Goal: Transaction & Acquisition: Purchase product/service

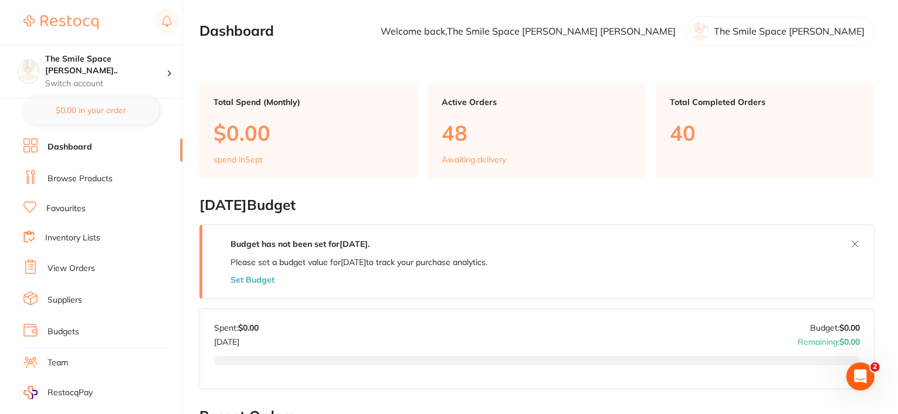
click at [84, 263] on link "View Orders" at bounding box center [72, 269] width 48 height 12
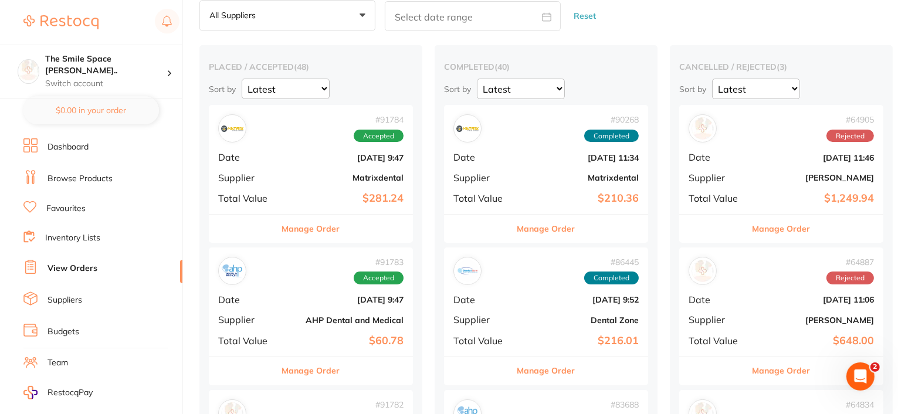
scroll to position [117, 0]
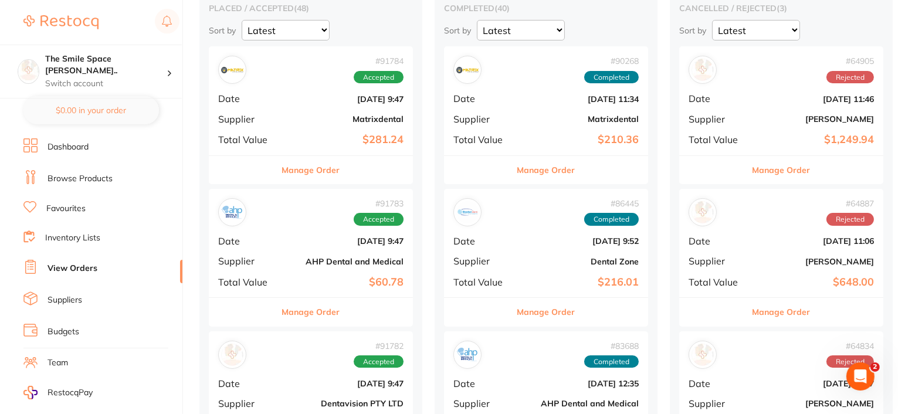
click at [312, 309] on button "Manage Order" at bounding box center [311, 312] width 58 height 28
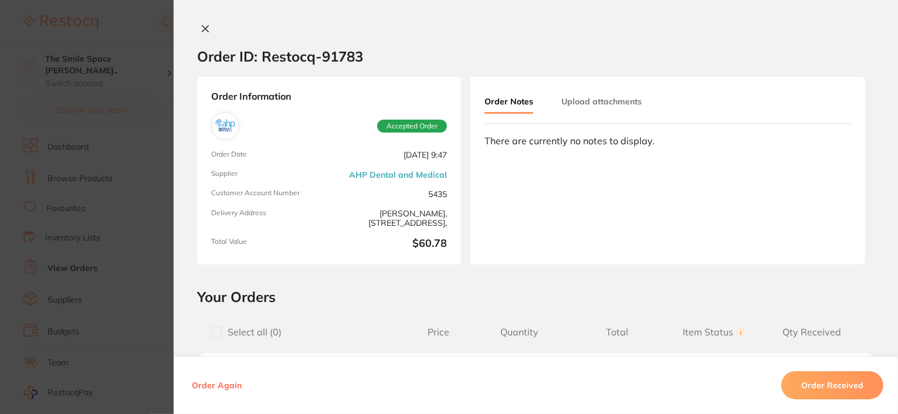
drag, startPoint x: 199, startPoint y: 29, endPoint x: 206, endPoint y: 142, distance: 113.4
click at [201, 29] on icon at bounding box center [205, 28] width 9 height 9
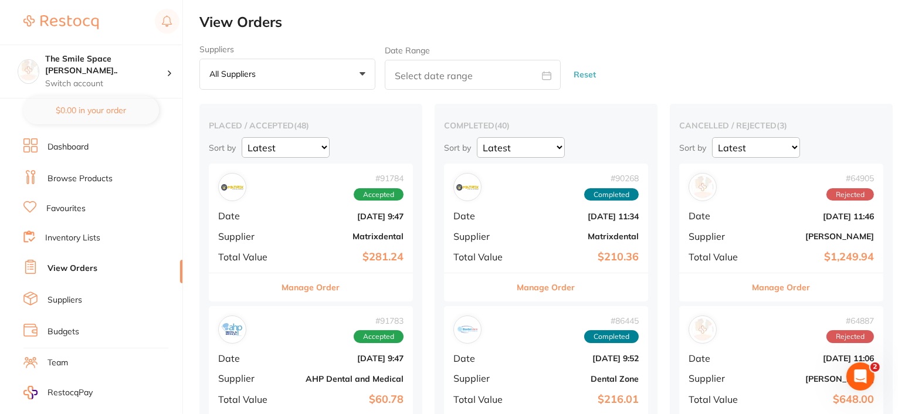
click at [73, 144] on link "Dashboard" at bounding box center [68, 147] width 41 height 12
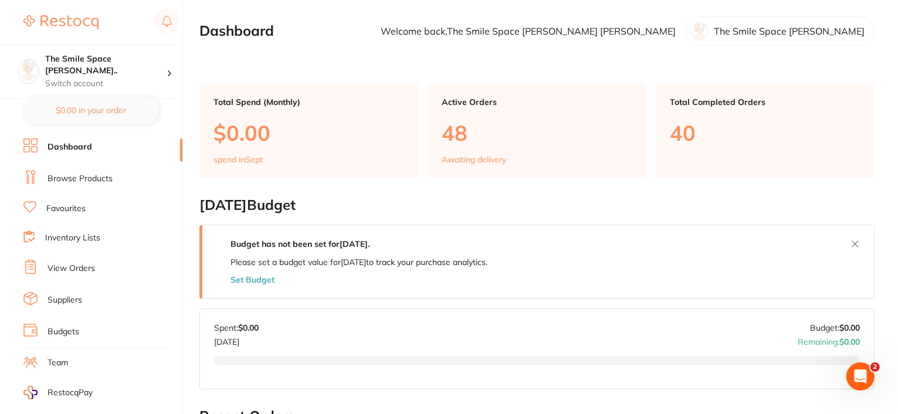
click at [77, 145] on link "Dashboard" at bounding box center [70, 147] width 45 height 12
click at [90, 175] on link "Browse Products" at bounding box center [80, 179] width 65 height 12
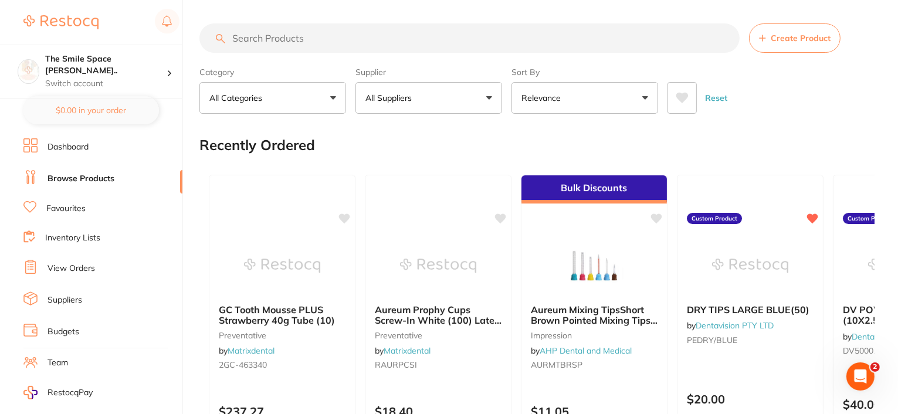
click at [76, 144] on link "Dashboard" at bounding box center [68, 147] width 41 height 12
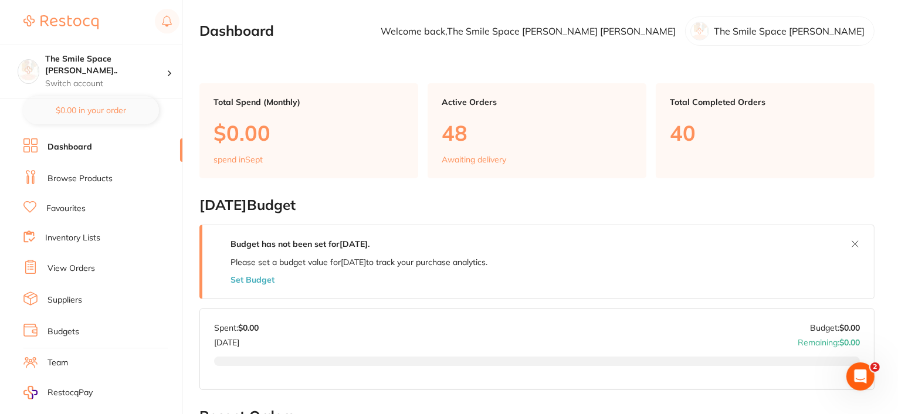
click at [75, 174] on link "Browse Products" at bounding box center [80, 179] width 65 height 12
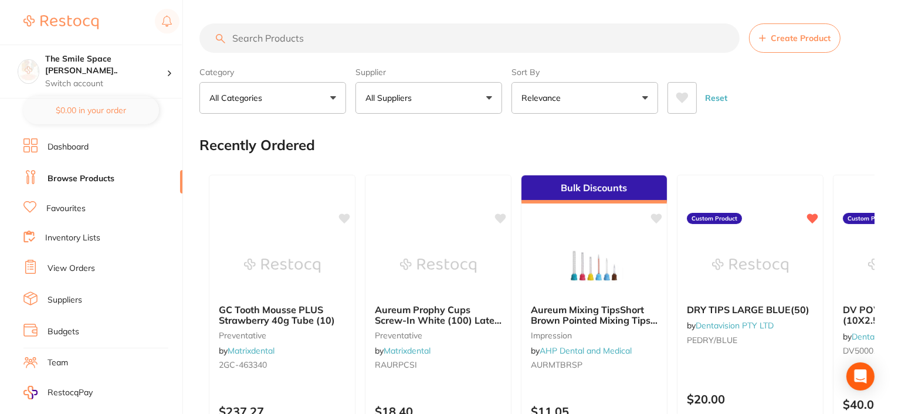
click at [277, 40] on input "search" at bounding box center [469, 37] width 540 height 29
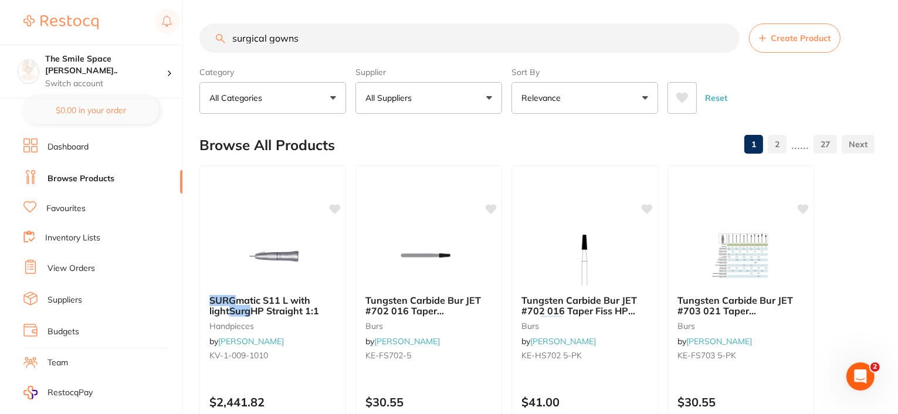
type input "surgical gowns"
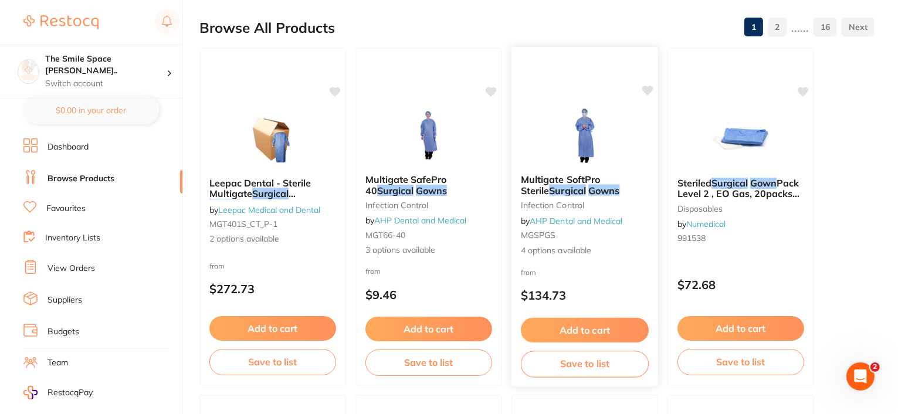
click at [578, 255] on span "4 options available" at bounding box center [585, 251] width 128 height 12
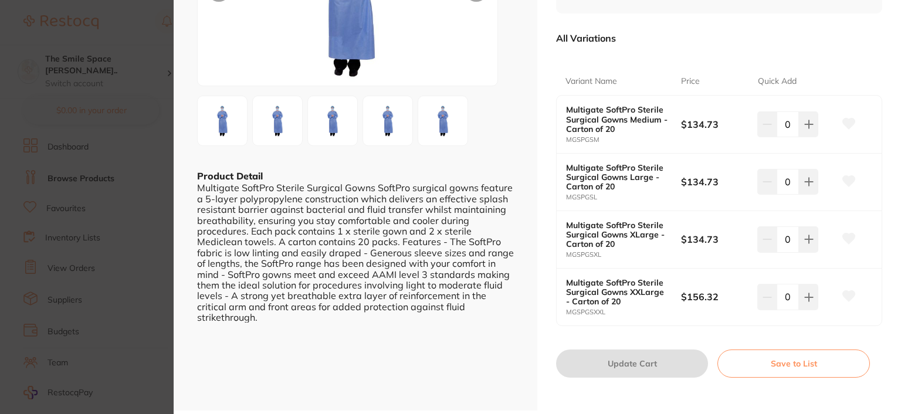
scroll to position [176, 0]
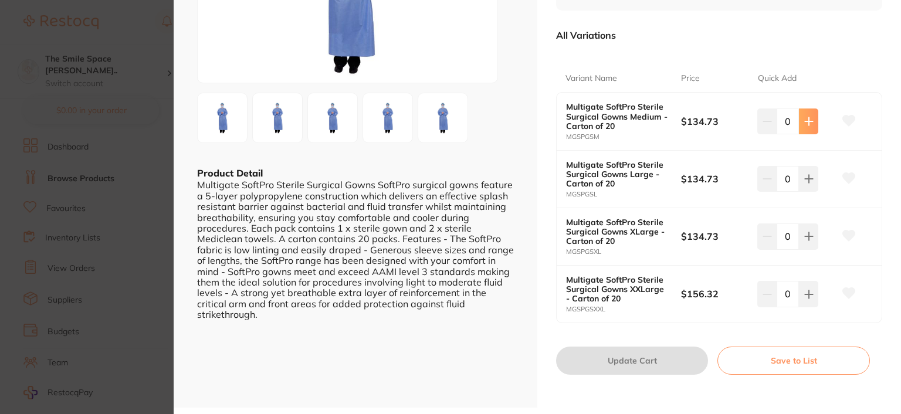
click at [804, 118] on icon at bounding box center [808, 121] width 9 height 9
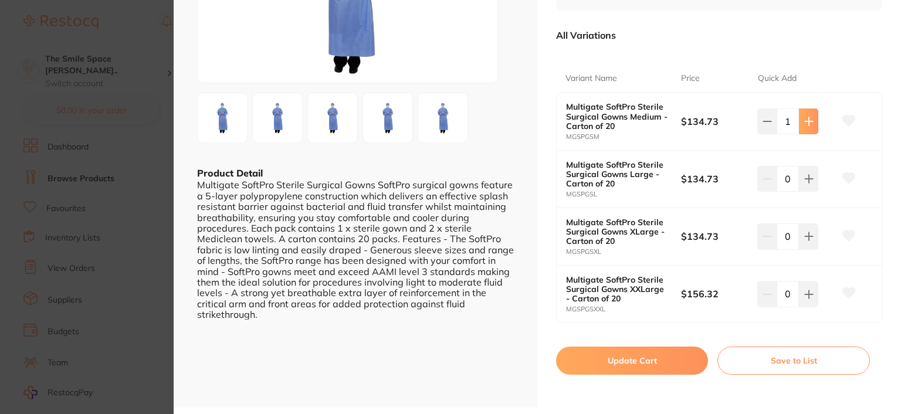
click at [804, 118] on icon at bounding box center [808, 121] width 9 height 9
click at [773, 123] on button at bounding box center [766, 121] width 19 height 26
type input "1"
click at [662, 365] on button "Update Cart" at bounding box center [632, 361] width 152 height 28
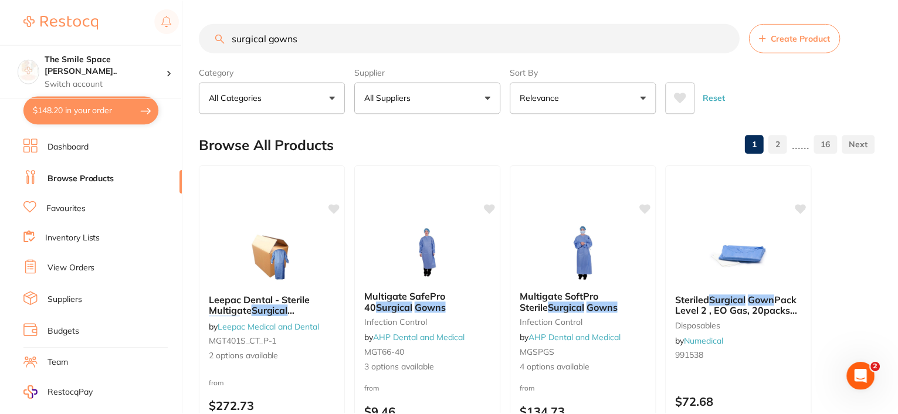
scroll to position [117, 0]
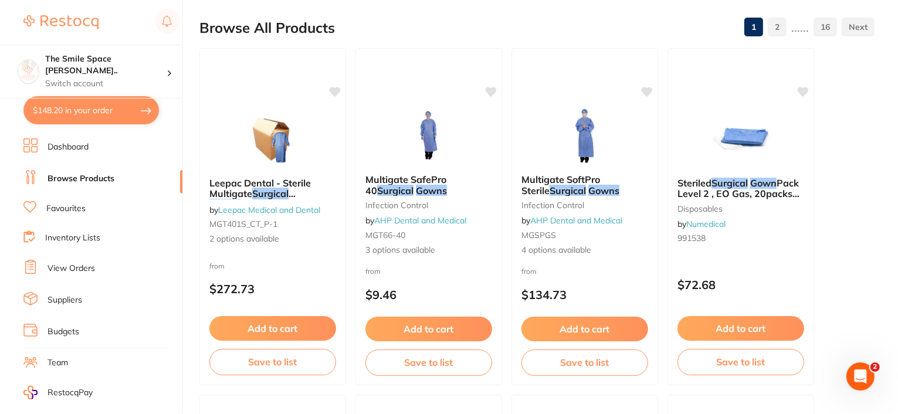
click at [106, 111] on button "$148.20 in your order" at bounding box center [90, 110] width 135 height 28
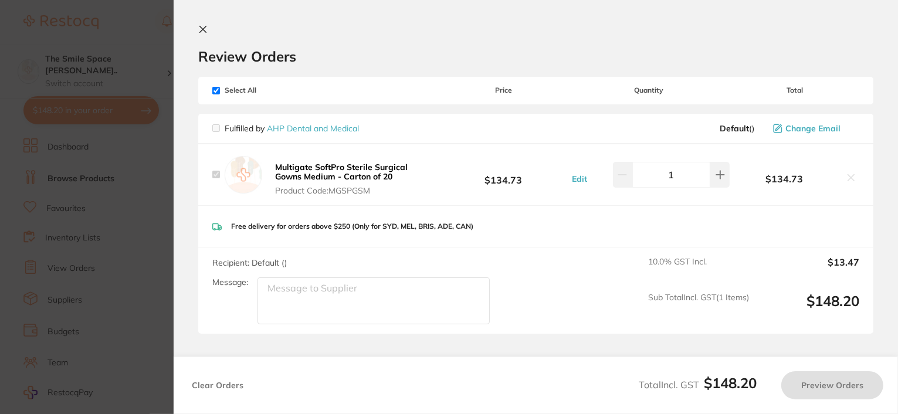
checkbox input "true"
checkbox input "false"
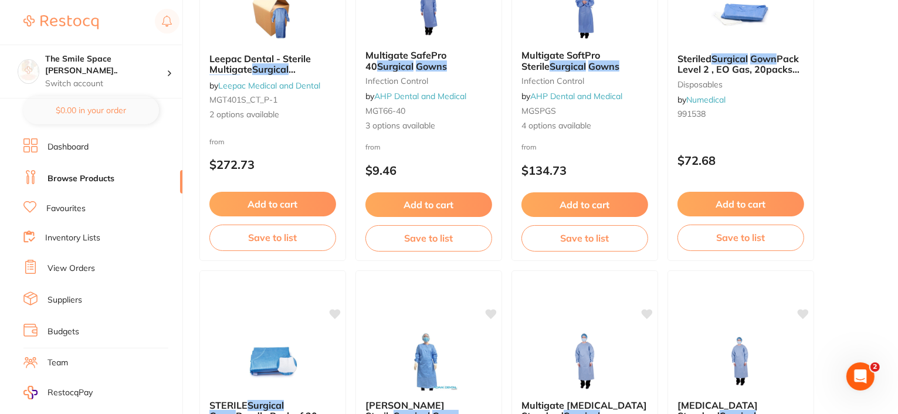
scroll to position [176, 0]
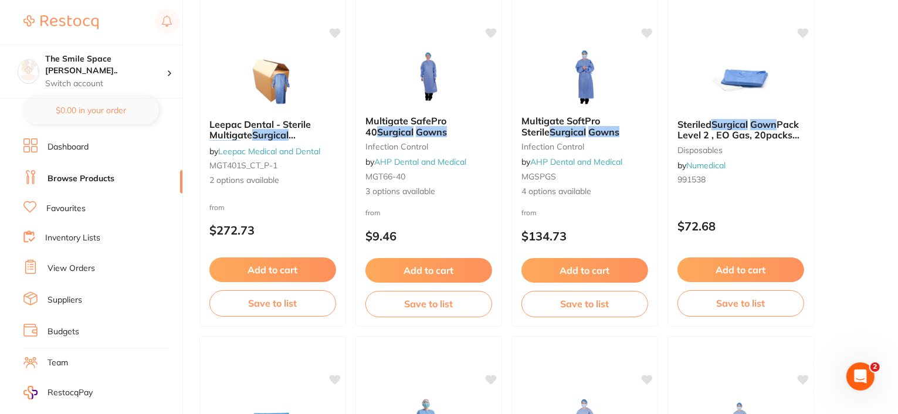
click at [71, 148] on link "Dashboard" at bounding box center [68, 147] width 41 height 12
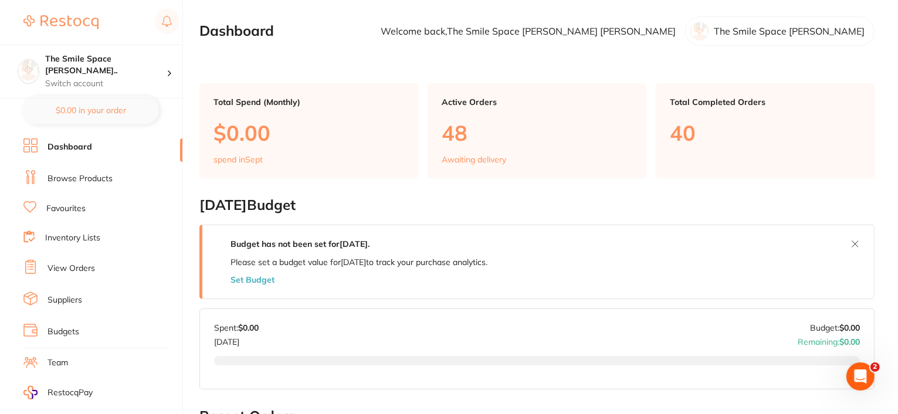
click at [68, 148] on link "Dashboard" at bounding box center [70, 147] width 45 height 12
click at [72, 145] on link "Dashboard" at bounding box center [70, 147] width 45 height 12
click at [84, 178] on link "Browse Products" at bounding box center [80, 179] width 65 height 12
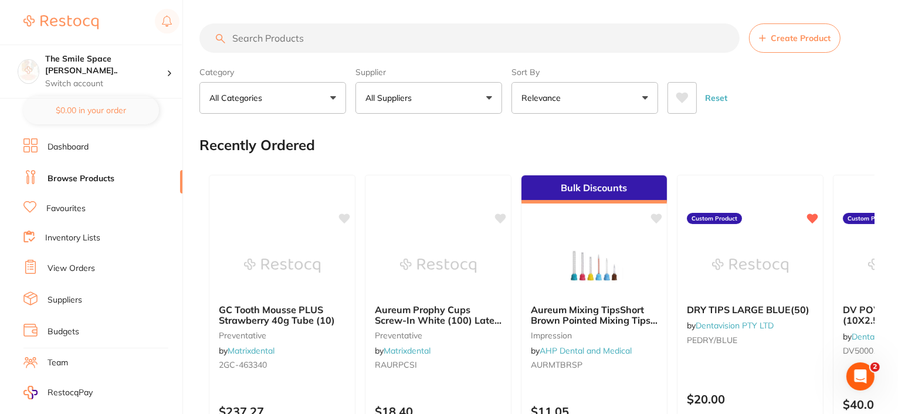
click at [253, 39] on input "search" at bounding box center [469, 37] width 540 height 29
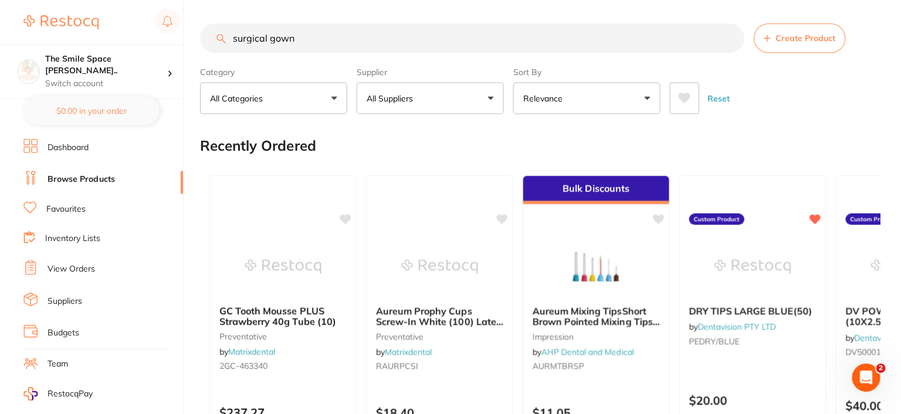
type input "surgical gown"
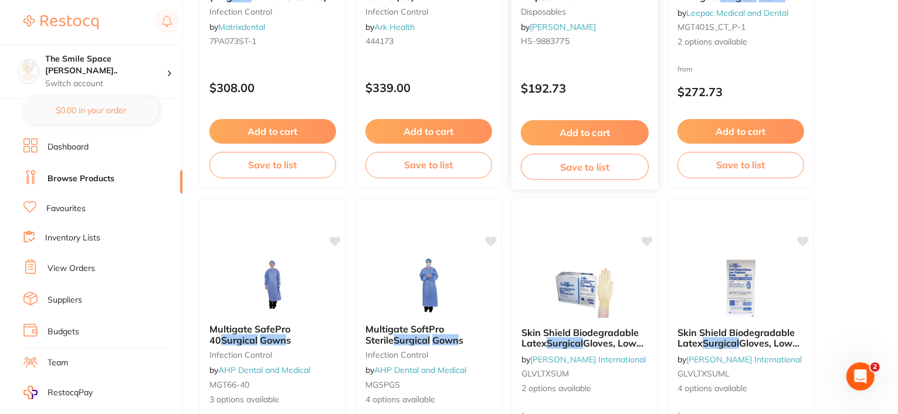
scroll to position [1818, 0]
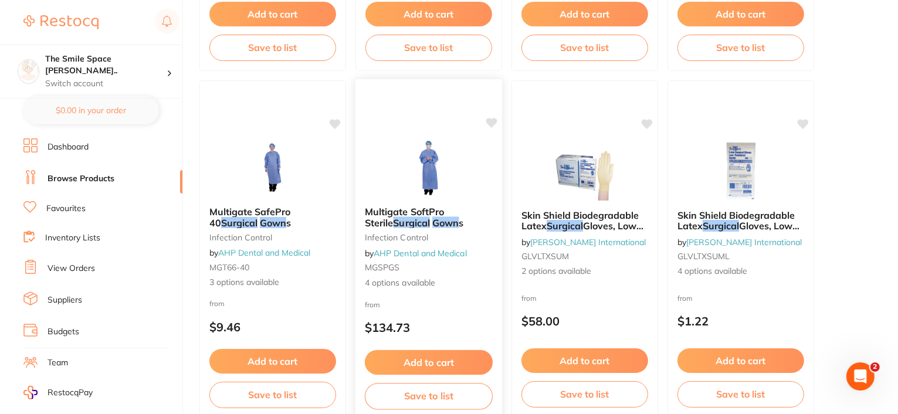
click at [418, 363] on button "Add to cart" at bounding box center [429, 362] width 128 height 25
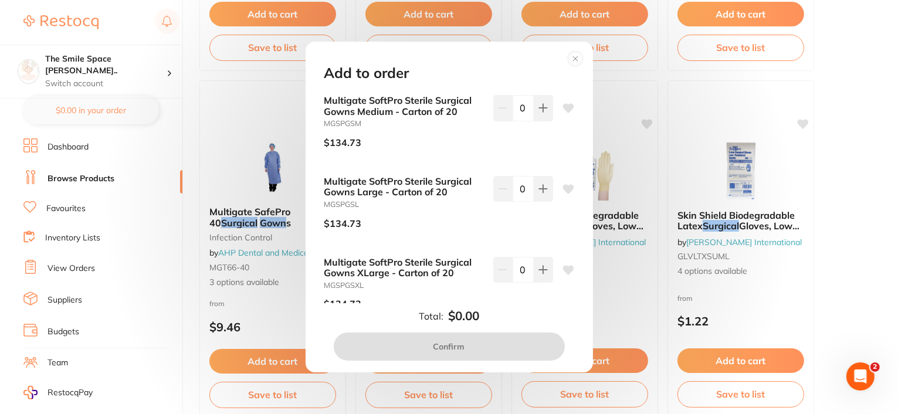
scroll to position [0, 0]
click at [538, 106] on icon at bounding box center [542, 107] width 9 height 9
type input "1"
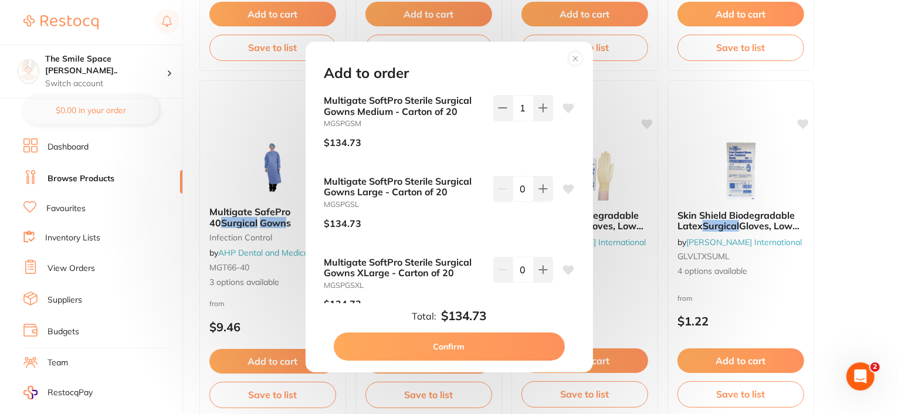
click at [498, 342] on button "Confirm" at bounding box center [449, 347] width 231 height 28
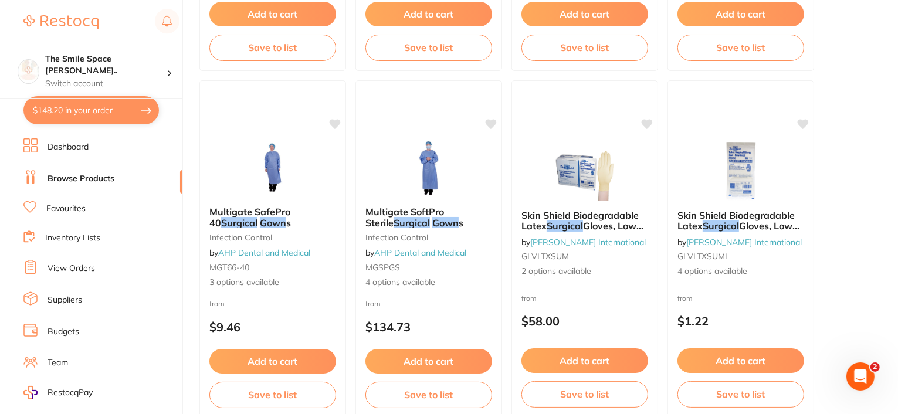
click at [99, 103] on button "$148.20 in your order" at bounding box center [90, 110] width 135 height 28
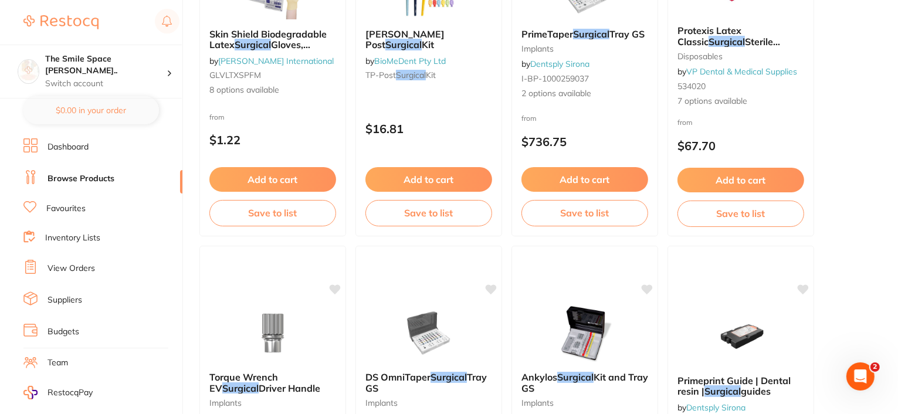
scroll to position [59, 0]
click at [79, 206] on link "View Orders" at bounding box center [72, 210] width 48 height 12
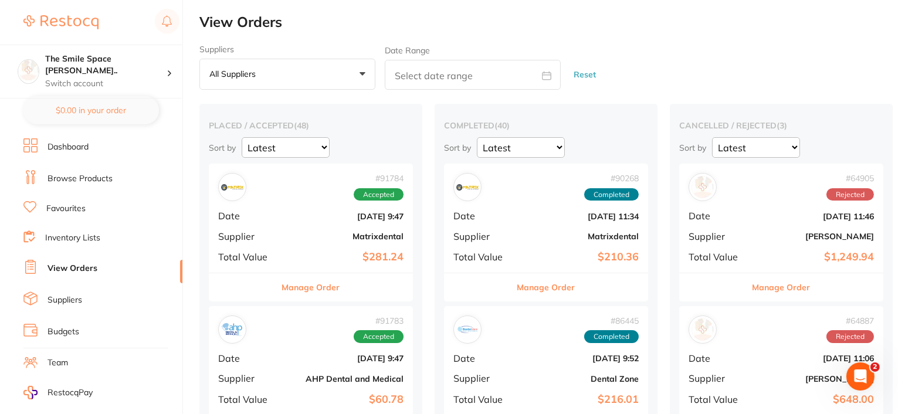
click at [60, 149] on link "Dashboard" at bounding box center [68, 147] width 41 height 12
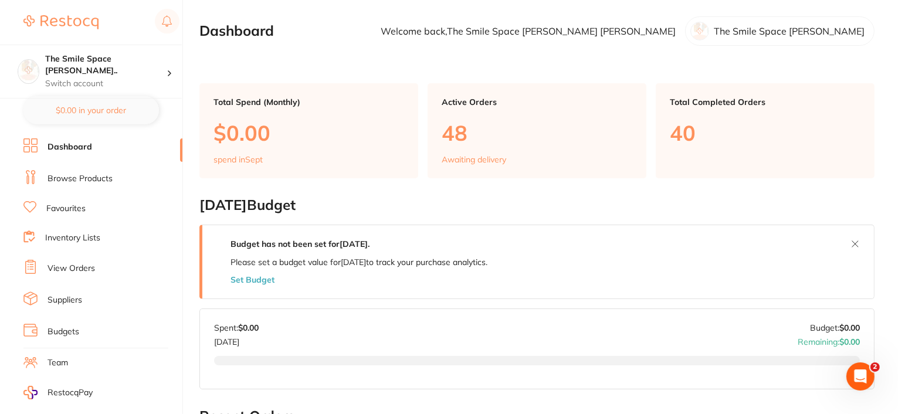
click at [84, 269] on link "View Orders" at bounding box center [72, 269] width 48 height 12
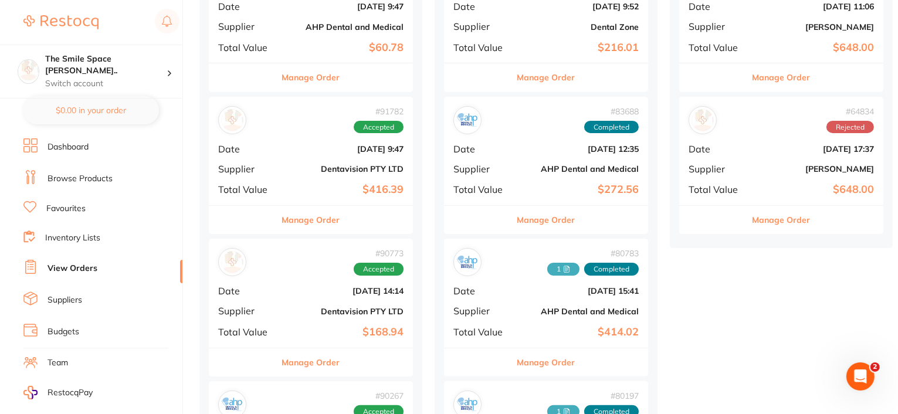
scroll to position [110, 0]
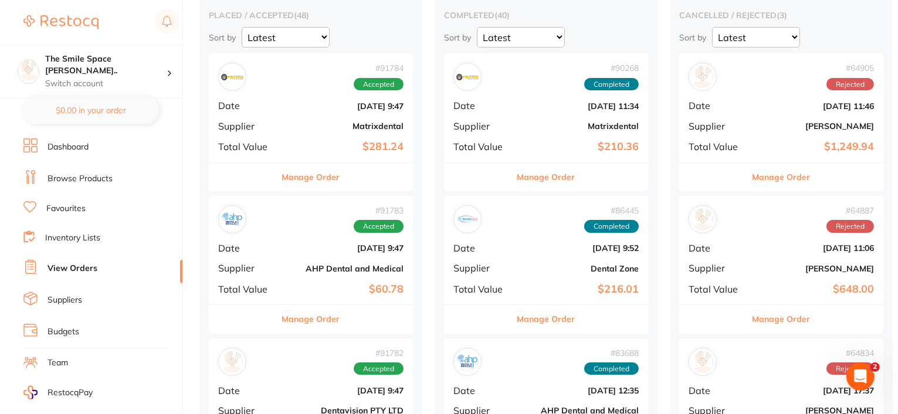
checkbox input "true"
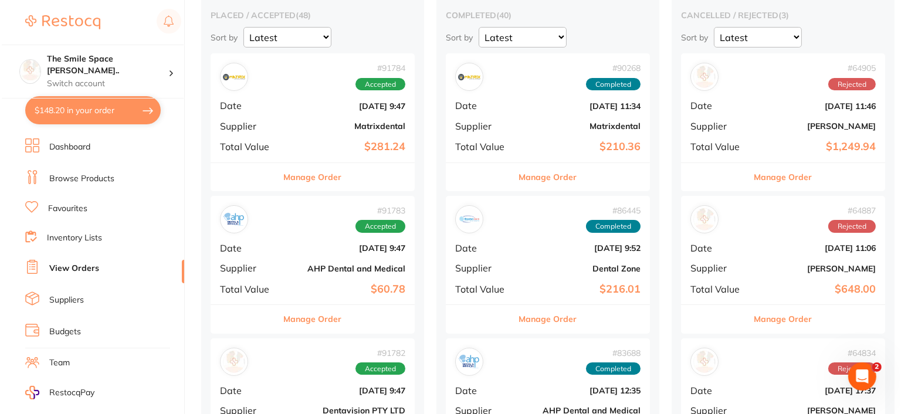
scroll to position [0, 0]
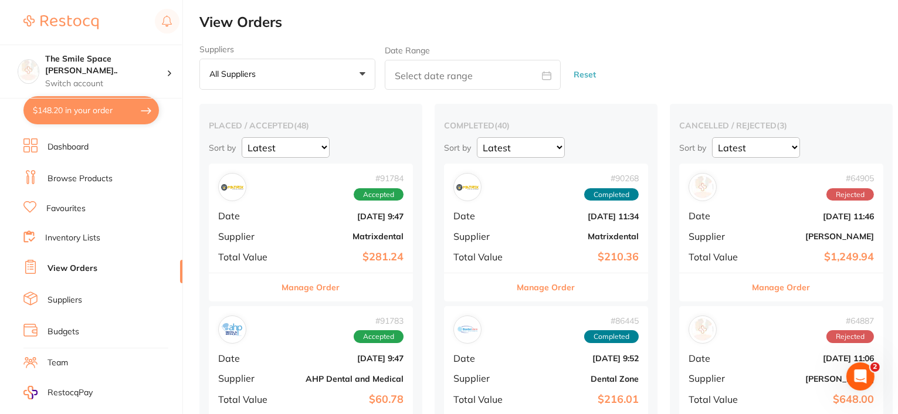
checkbox input "false"
type input "2"
click at [135, 106] on button "$296.41 in your order" at bounding box center [90, 110] width 135 height 28
checkbox input "true"
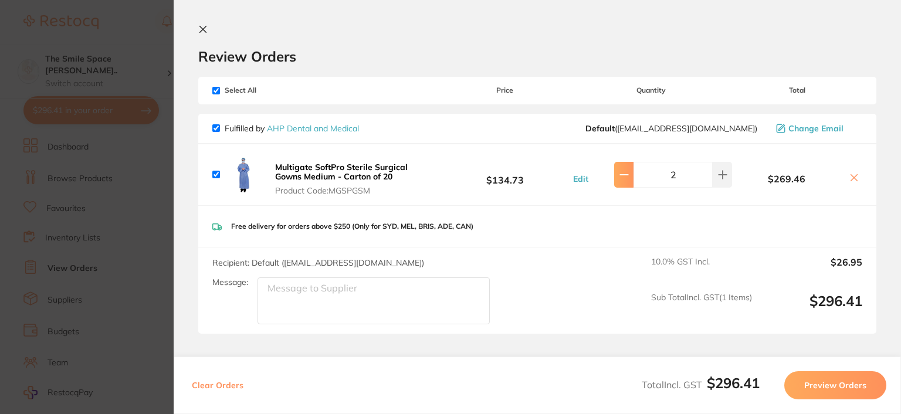
click at [620, 181] on button at bounding box center [623, 175] width 19 height 26
type input "1"
click at [821, 379] on button "Preview Orders" at bounding box center [835, 385] width 102 height 28
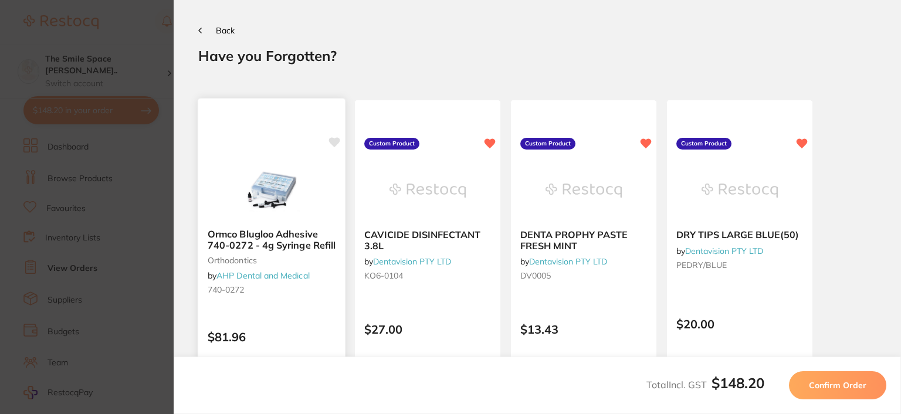
scroll to position [59, 0]
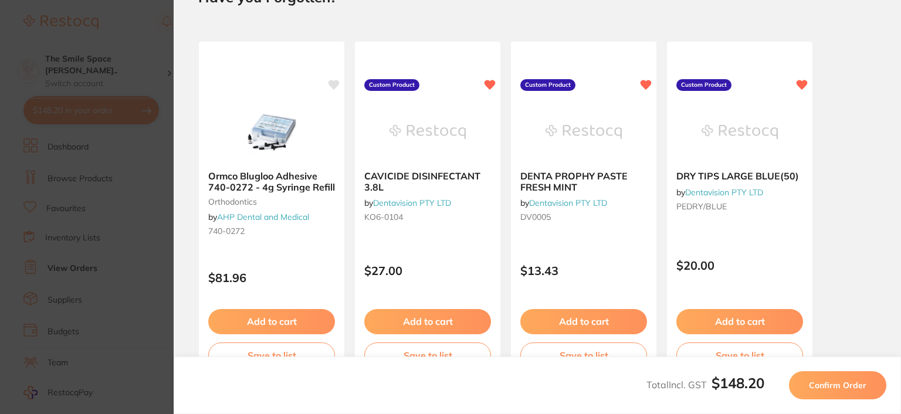
click at [859, 389] on span "Confirm Order" at bounding box center [837, 385] width 57 height 11
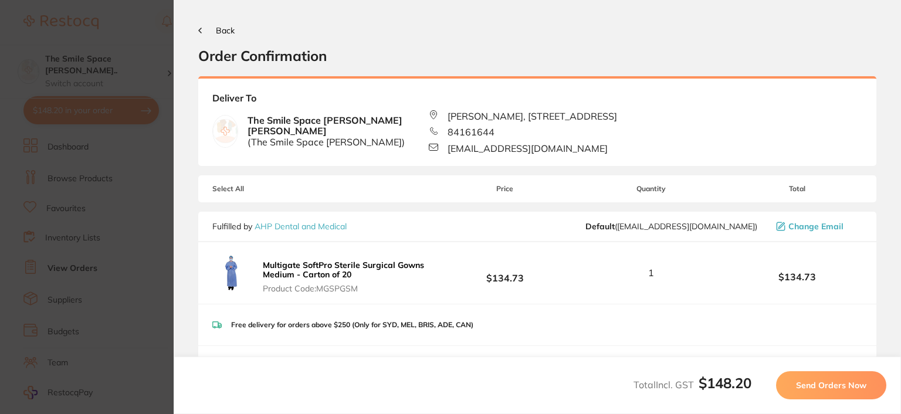
scroll to position [0, 0]
click at [849, 373] on button "Send Orders Now" at bounding box center [831, 385] width 110 height 28
